Goal: Task Accomplishment & Management: Use online tool/utility

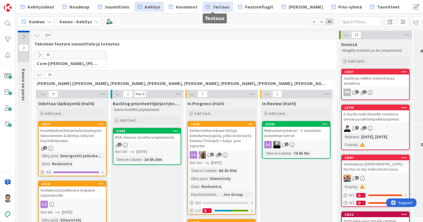
click at [220, 7] on span "Testaus" at bounding box center [221, 6] width 17 height 7
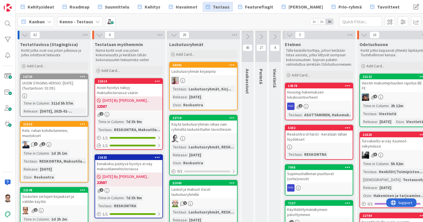
click at [66, 137] on div "Kela -rahan kohdistuminen, muutokset" at bounding box center [54, 133] width 67 height 13
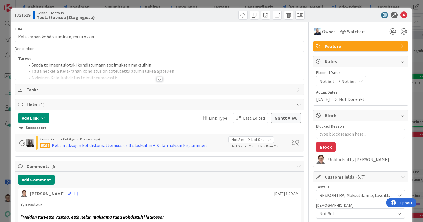
type textarea "x"
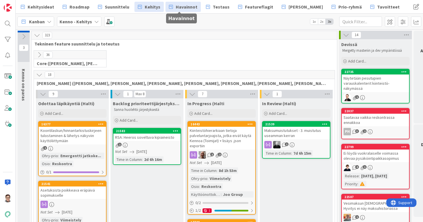
click at [191, 9] on span "Havainnot" at bounding box center [187, 6] width 22 height 7
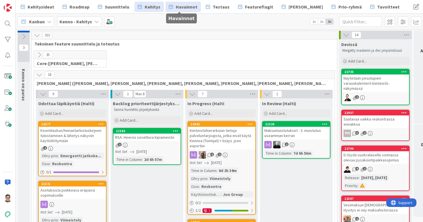
click at [186, 7] on span "Havainnot" at bounding box center [187, 6] width 22 height 7
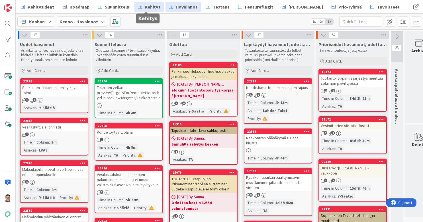
click at [154, 8] on span "Kehitys" at bounding box center [153, 6] width 16 height 7
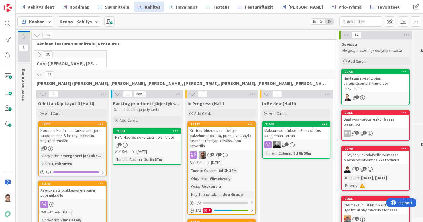
click at [40, 54] on icon at bounding box center [39, 55] width 6 height 6
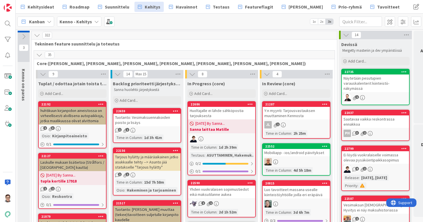
click at [40, 54] on icon at bounding box center [39, 55] width 6 height 6
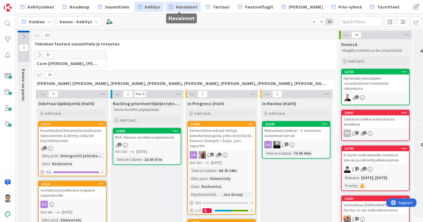
click at [182, 11] on link "Havainnot" at bounding box center [182, 7] width 35 height 10
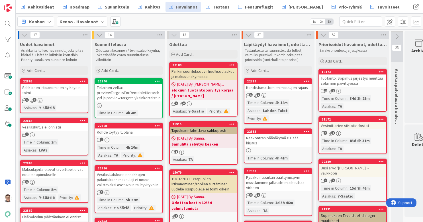
click at [285, 92] on link "22787 Kohdistumattomien maksujen rajaus 1 2 Time in Column : 4h 14m Asiakas : L…" at bounding box center [278, 101] width 68 height 46
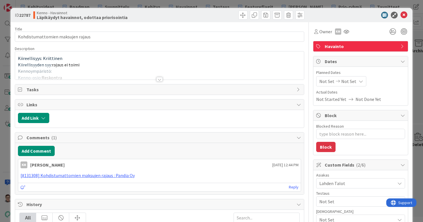
click at [158, 81] on div at bounding box center [159, 79] width 6 height 5
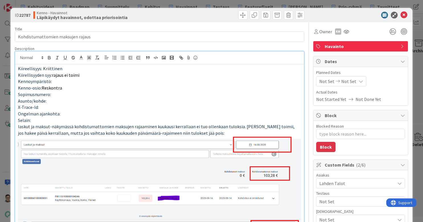
click at [402, 13] on div at bounding box center [357, 15] width 101 height 7
click at [400, 14] on icon at bounding box center [403, 15] width 7 height 7
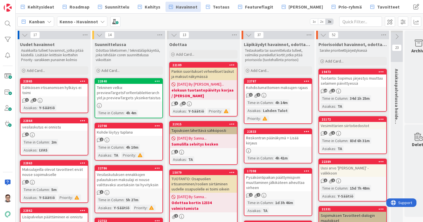
click at [307, 79] on icon at bounding box center [306, 81] width 5 height 4
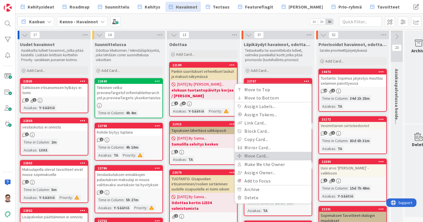
click at [260, 156] on link "Move Card..." at bounding box center [273, 156] width 77 height 8
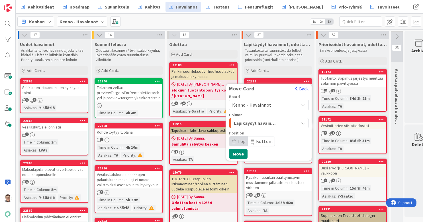
click at [260, 104] on span "Kenno - Havainnot" at bounding box center [251, 105] width 39 height 6
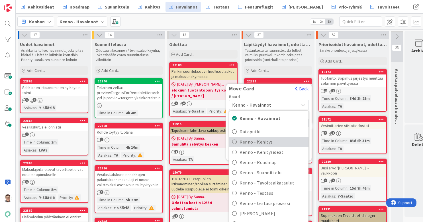
click at [264, 144] on span "Kenno - Kehitys" at bounding box center [273, 142] width 66 height 9
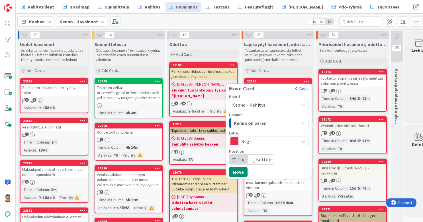
click at [261, 122] on span "Kenno on paras" at bounding box center [255, 123] width 43 height 7
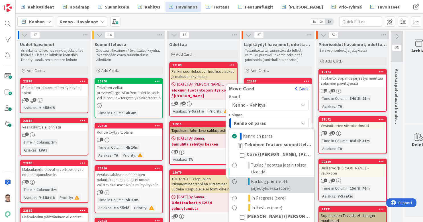
click at [268, 185] on span "Backlog prioriteetti järjestyksessä (core)" at bounding box center [281, 186] width 60 height 14
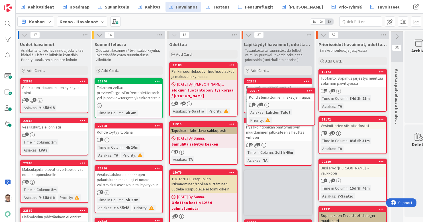
scroll to position [13, 0]
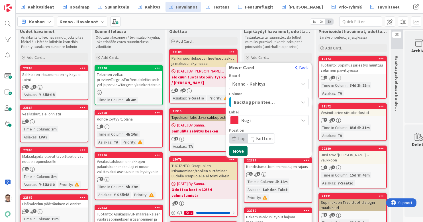
click at [241, 146] on button "Move" at bounding box center [238, 151] width 19 height 10
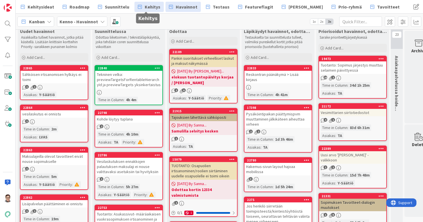
click at [151, 9] on span "Kehitys" at bounding box center [153, 6] width 16 height 7
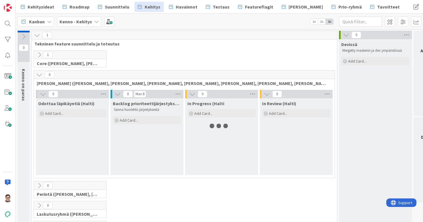
click at [39, 75] on icon at bounding box center [39, 75] width 6 height 6
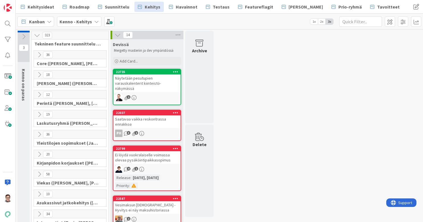
click at [41, 54] on icon at bounding box center [39, 55] width 6 height 6
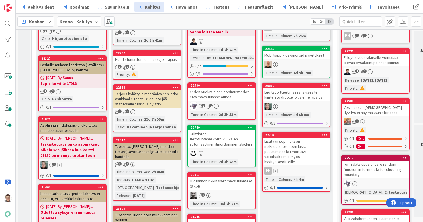
scroll to position [98, 0]
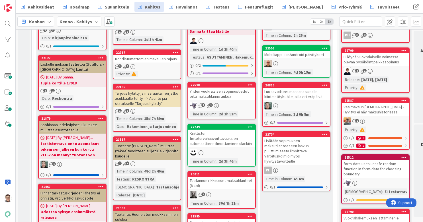
click at [160, 70] on link "22787 Kohdistumattomien maksujen rajaus 1 2 Priority :" at bounding box center [147, 65] width 68 height 30
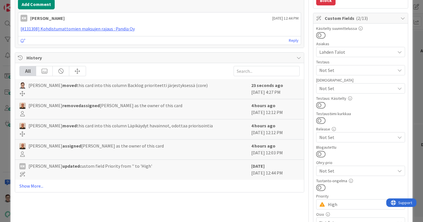
scroll to position [149, 0]
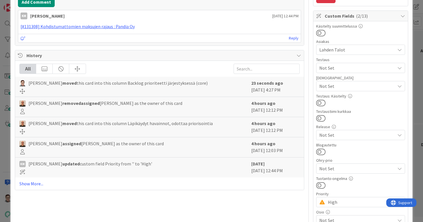
click at [344, 201] on span "High" at bounding box center [360, 203] width 64 height 8
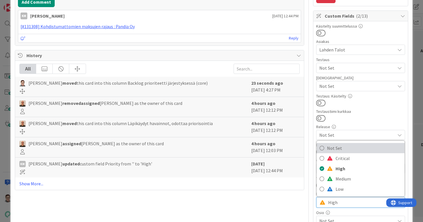
click at [339, 147] on span "Not Set" at bounding box center [364, 148] width 75 height 9
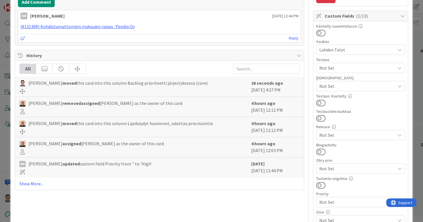
type textarea "x"
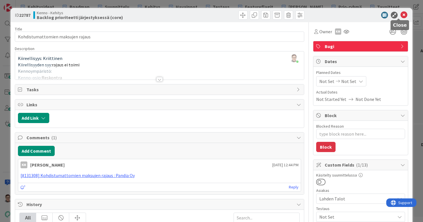
click at [400, 15] on icon at bounding box center [403, 15] width 7 height 7
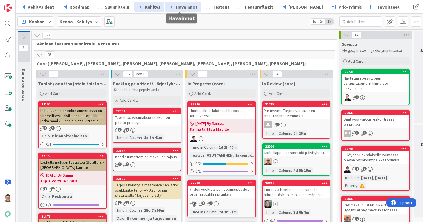
click at [184, 7] on span "Havainnot" at bounding box center [187, 6] width 22 height 7
